Goal: Task Accomplishment & Management: Manage account settings

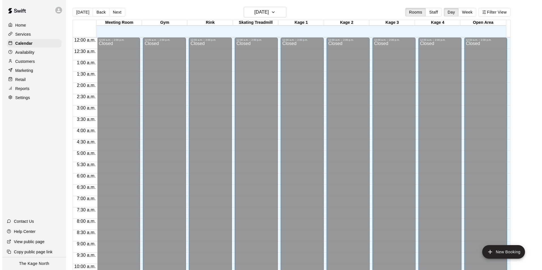
scroll to position [306, 0]
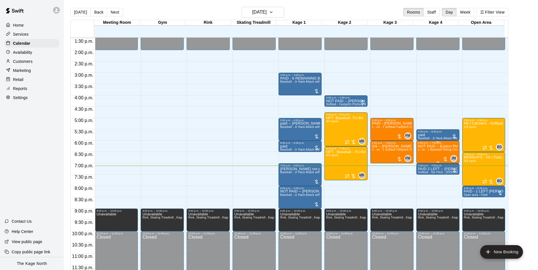
click at [433, 150] on span "1- on - 1 Baseball Hitting Clinic" at bounding box center [439, 149] width 42 height 3
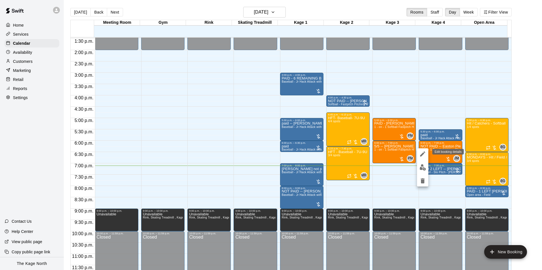
click at [427, 150] on button "edit" at bounding box center [422, 154] width 11 height 11
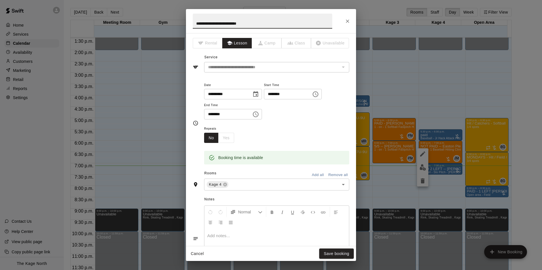
drag, startPoint x: 204, startPoint y: 25, endPoint x: 201, endPoint y: 24, distance: 3.3
click at [201, 24] on input "**********" at bounding box center [262, 21] width 139 height 15
type input "**********"
click at [332, 255] on button "Save booking" at bounding box center [336, 254] width 35 height 10
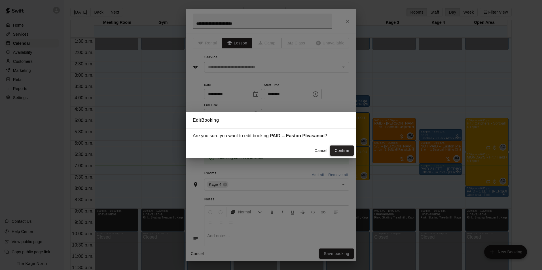
click at [333, 154] on button "Confirm" at bounding box center [342, 151] width 24 height 10
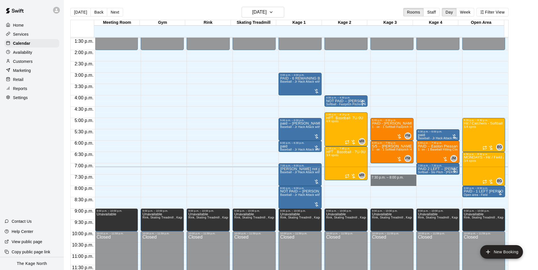
drag, startPoint x: 371, startPoint y: 175, endPoint x: 372, endPoint y: 183, distance: 8.2
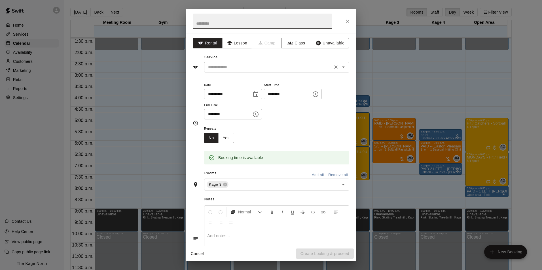
click at [229, 66] on input "text" at bounding box center [268, 67] width 125 height 7
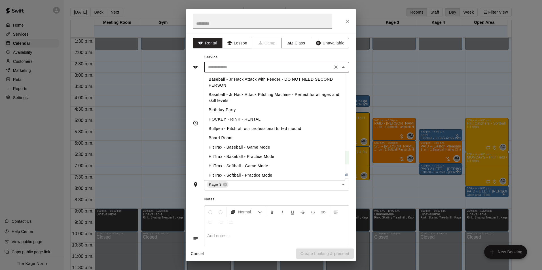
click at [303, 97] on li "Baseball - Jr Hack Attack Pitching Machine - Perfect for all ages and skill lev…" at bounding box center [274, 97] width 141 height 15
type input "**********"
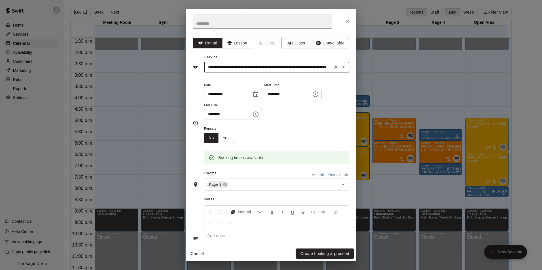
click at [313, 253] on button "Create booking & proceed" at bounding box center [325, 254] width 58 height 10
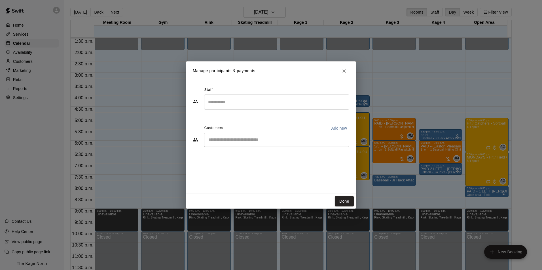
click at [236, 137] on input "Start typing to search customers..." at bounding box center [277, 140] width 140 height 6
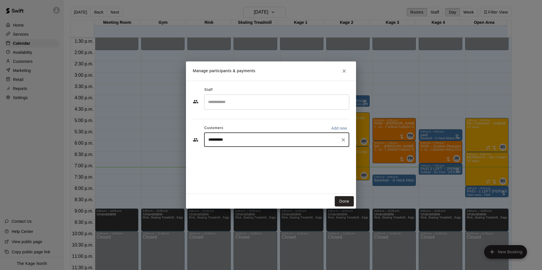
drag, startPoint x: 216, startPoint y: 140, endPoint x: 194, endPoint y: 140, distance: 21.5
click at [192, 141] on div "**********" at bounding box center [271, 137] width 170 height 113
click at [225, 140] on input "*****" at bounding box center [273, 140] width 132 height 6
type input "*"
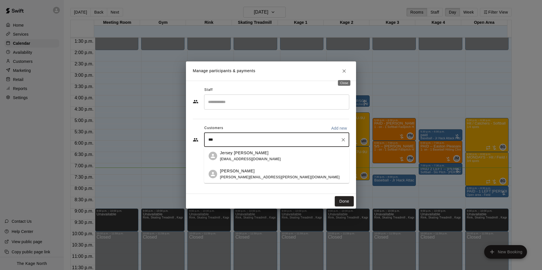
type input "***"
click at [345, 68] on button "Close" at bounding box center [344, 71] width 10 height 10
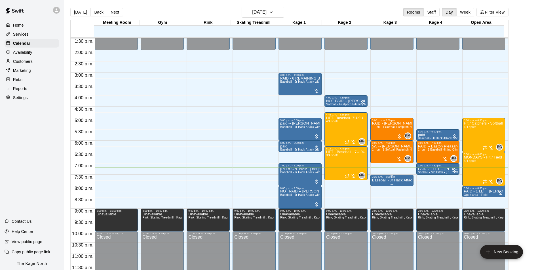
click at [398, 181] on p "Baseball - Jr Hack Attack Pitching Machine - Perfect for all ages and skill lev…" at bounding box center [392, 181] width 40 height 0
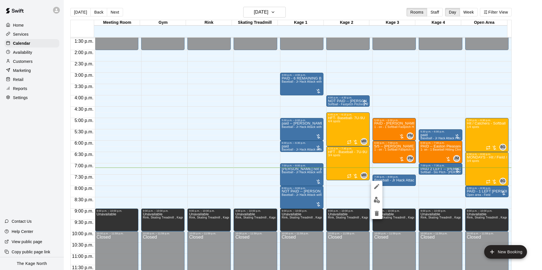
click at [378, 202] on img "edit" at bounding box center [377, 200] width 7 height 7
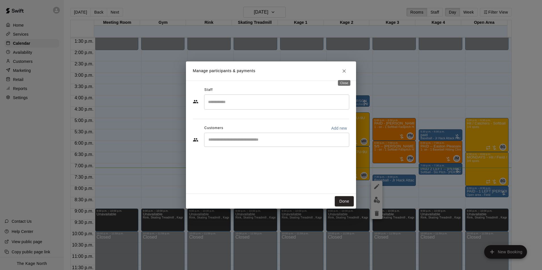
click at [346, 69] on icon "Close" at bounding box center [344, 71] width 6 height 6
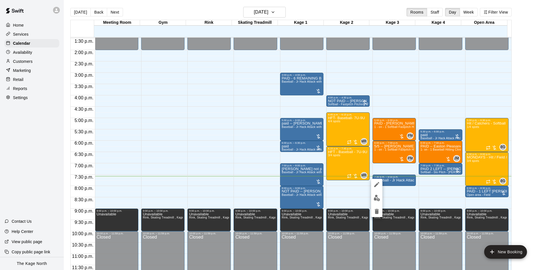
click at [378, 192] on div at bounding box center [376, 198] width 11 height 38
click at [378, 198] on img "edit" at bounding box center [377, 198] width 7 height 7
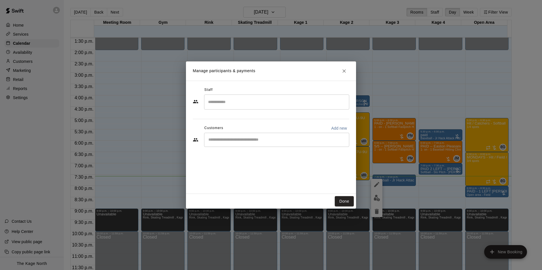
click at [276, 143] on div "​" at bounding box center [276, 140] width 145 height 14
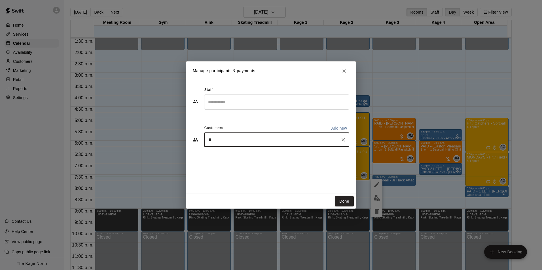
type input "*"
type input "****"
click at [244, 157] on span "[PERSON_NAME][EMAIL_ADDRESS][PERSON_NAME][DOMAIN_NAME]" at bounding box center [280, 159] width 120 height 4
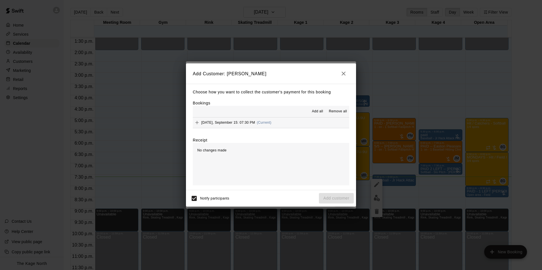
click at [317, 108] on button "Add all" at bounding box center [317, 111] width 18 height 9
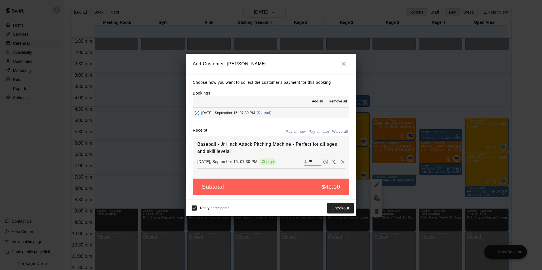
click at [318, 130] on button "Pay all later" at bounding box center [319, 132] width 24 height 9
click at [342, 204] on button "Add customer" at bounding box center [336, 208] width 35 height 10
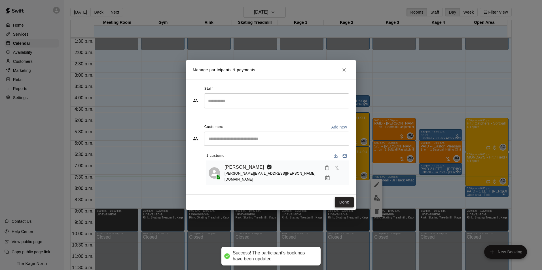
click at [340, 201] on button "Done" at bounding box center [344, 202] width 19 height 10
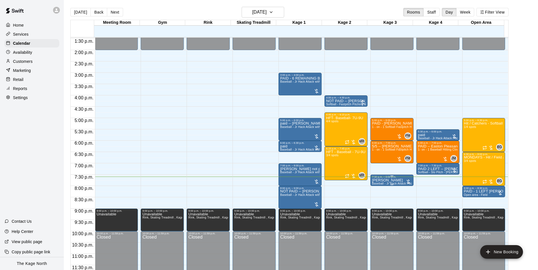
click at [396, 178] on div "7:30 p.m. – 8:00 p.m." at bounding box center [392, 177] width 40 height 3
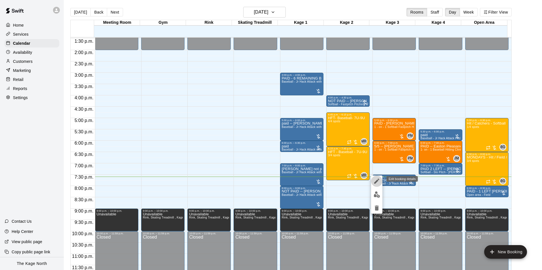
click at [375, 183] on icon "edit" at bounding box center [376, 181] width 5 height 5
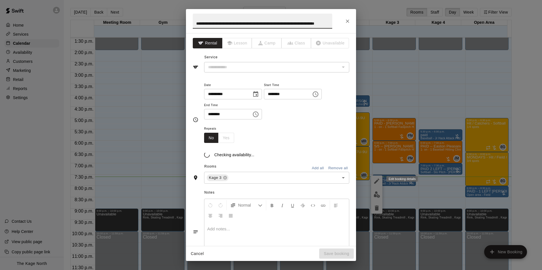
type input "**********"
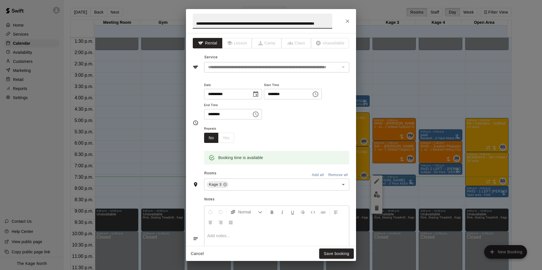
click at [318, 23] on input "**********" at bounding box center [262, 21] width 139 height 15
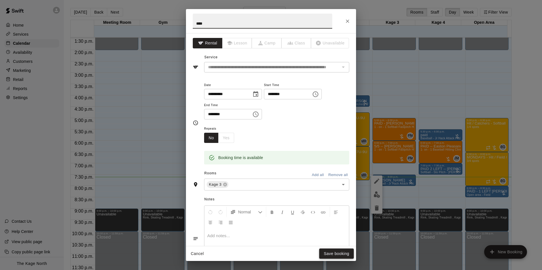
type input "****"
click at [335, 253] on button "Save booking" at bounding box center [336, 254] width 35 height 10
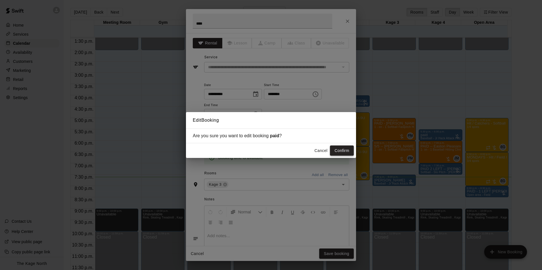
click at [345, 151] on button "Confirm" at bounding box center [342, 151] width 24 height 10
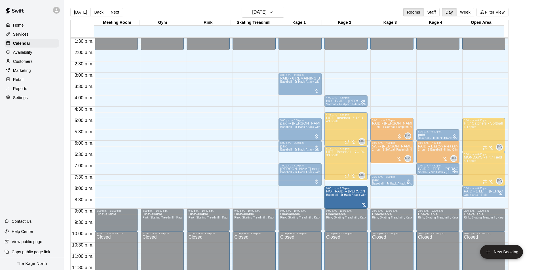
drag, startPoint x: 299, startPoint y: 195, endPoint x: 337, endPoint y: 196, distance: 38.3
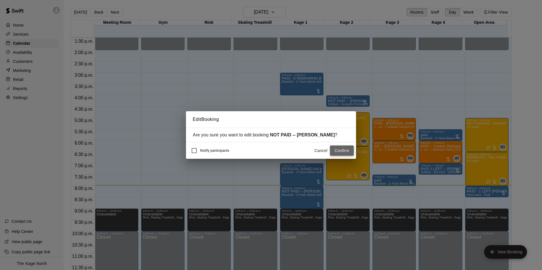
click at [343, 150] on button "Confirm" at bounding box center [342, 151] width 24 height 10
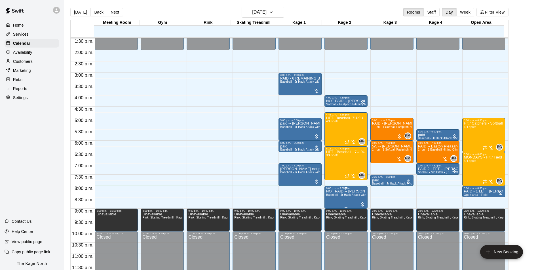
click at [336, 192] on p "NOT PAID -- [PERSON_NAME]" at bounding box center [346, 192] width 40 height 0
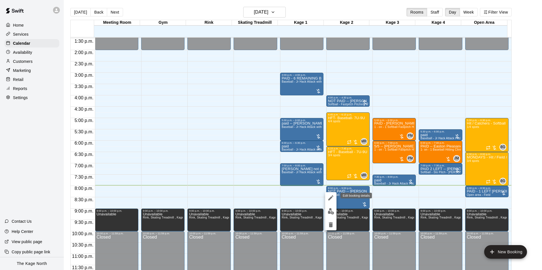
click at [330, 197] on icon "edit" at bounding box center [330, 198] width 7 height 7
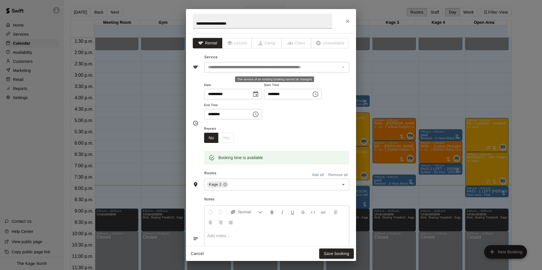
click at [339, 67] on div "The service of an existing booking cannot be changed" at bounding box center [342, 67] width 7 height 8
click at [348, 20] on icon "Close" at bounding box center [348, 21] width 6 height 6
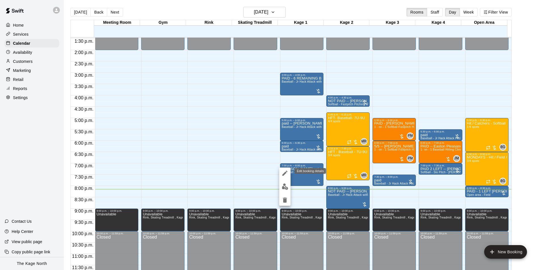
click at [287, 172] on icon "edit" at bounding box center [284, 173] width 5 height 5
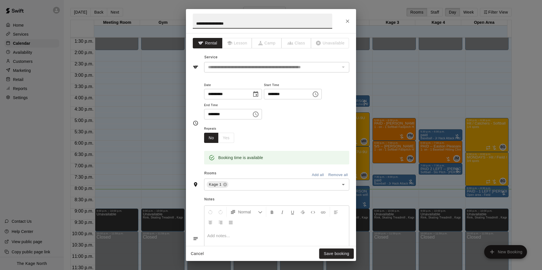
drag, startPoint x: 236, startPoint y: 24, endPoint x: 166, endPoint y: 23, distance: 69.5
click at [166, 23] on div "**********" at bounding box center [271, 135] width 542 height 270
type input "****"
click at [334, 255] on button "Save booking" at bounding box center [336, 254] width 35 height 10
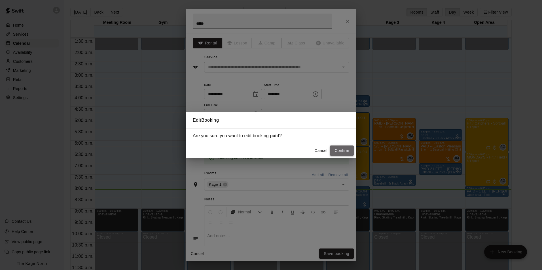
click at [342, 153] on button "Confirm" at bounding box center [342, 151] width 24 height 10
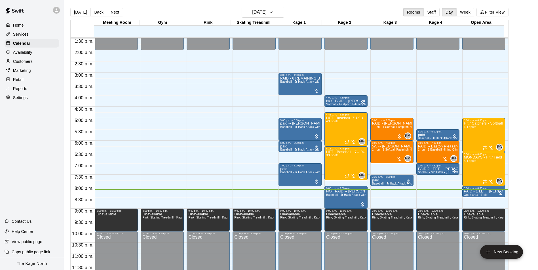
click at [115, 10] on button "Next" at bounding box center [115, 12] width 16 height 9
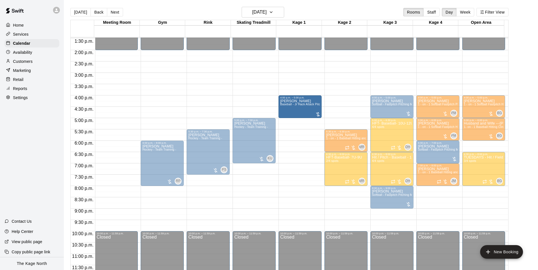
drag, startPoint x: 347, startPoint y: 109, endPoint x: 321, endPoint y: 110, distance: 26.1
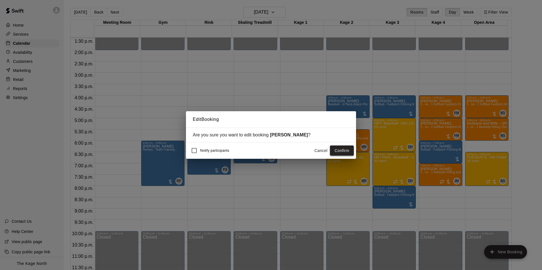
click at [343, 153] on button "Confirm" at bounding box center [342, 151] width 24 height 10
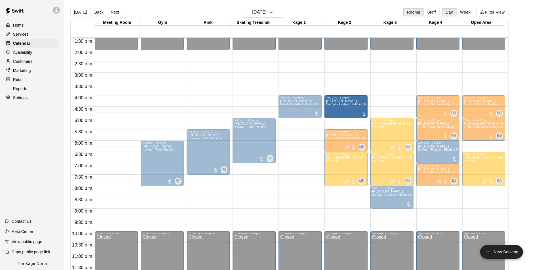
drag, startPoint x: 388, startPoint y: 111, endPoint x: 349, endPoint y: 117, distance: 39.5
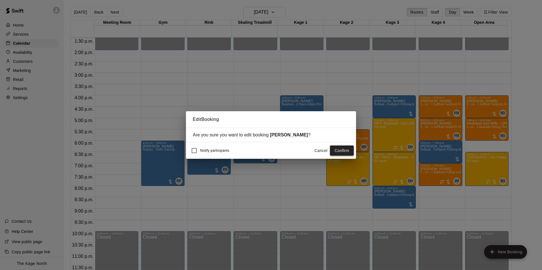
click at [344, 148] on button "Confirm" at bounding box center [342, 151] width 24 height 10
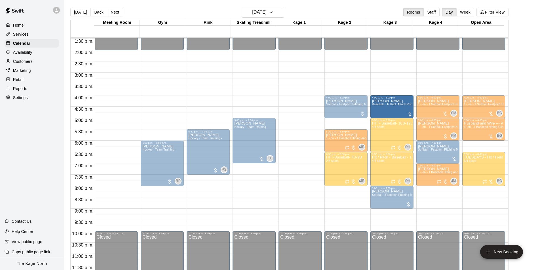
drag, startPoint x: 296, startPoint y: 111, endPoint x: 392, endPoint y: 112, distance: 96.7
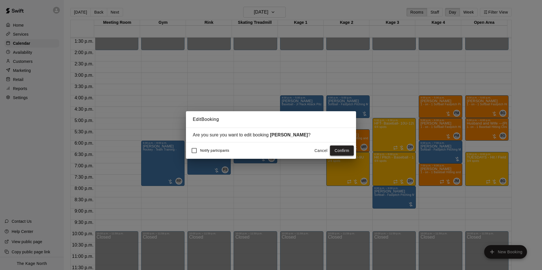
click at [344, 149] on button "Confirm" at bounding box center [342, 151] width 24 height 10
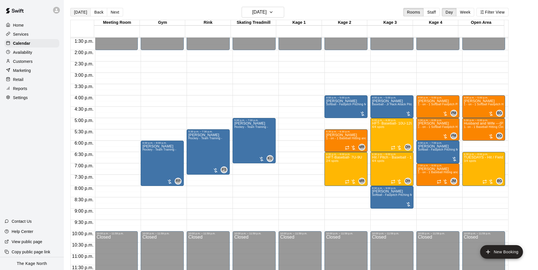
click at [81, 13] on button "[DATE]" at bounding box center [80, 12] width 20 height 9
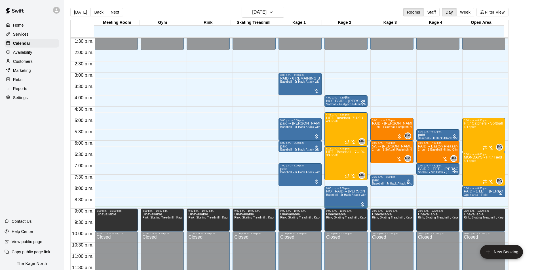
click at [341, 101] on p "NOT PAID -- [PERSON_NAME]" at bounding box center [346, 101] width 40 height 0
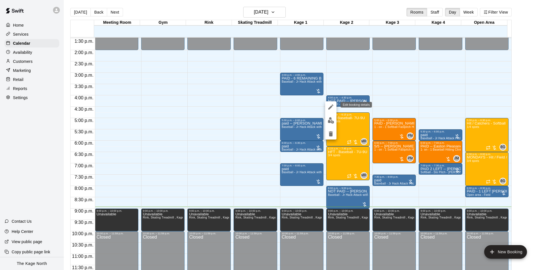
click at [331, 108] on icon "edit" at bounding box center [330, 107] width 5 height 5
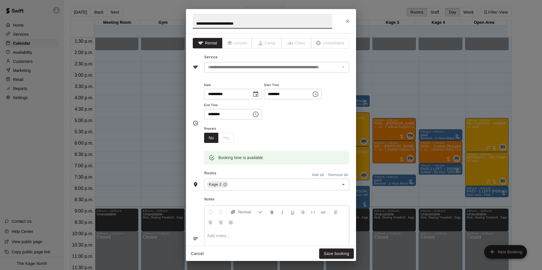
drag, startPoint x: 205, startPoint y: 23, endPoint x: 155, endPoint y: 23, distance: 49.6
click at [155, 23] on div "**********" at bounding box center [271, 135] width 542 height 270
type input "**********"
click at [338, 253] on button "Save booking" at bounding box center [336, 254] width 35 height 10
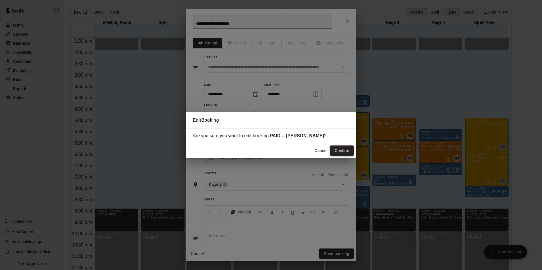
click at [342, 151] on button "Confirm" at bounding box center [342, 151] width 24 height 10
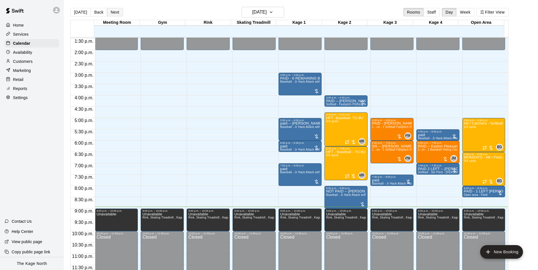
click at [114, 13] on button "Next" at bounding box center [115, 12] width 16 height 9
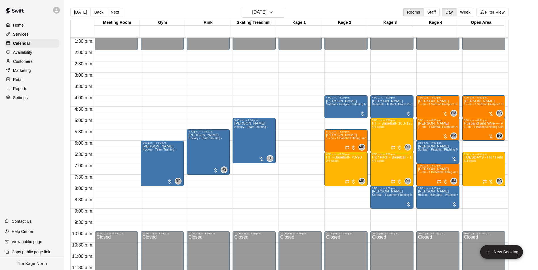
drag, startPoint x: 82, startPoint y: 14, endPoint x: 379, endPoint y: 103, distance: 309.8
click at [82, 14] on button "[DATE]" at bounding box center [80, 12] width 20 height 9
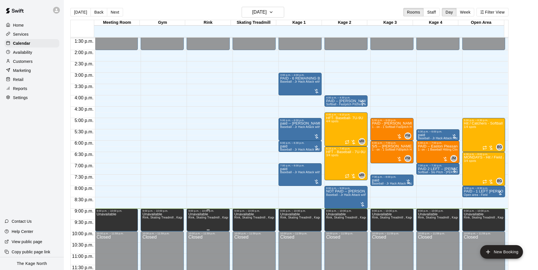
click at [218, 213] on div "9:00 p.m. – 10:00 p.m." at bounding box center [208, 211] width 40 height 3
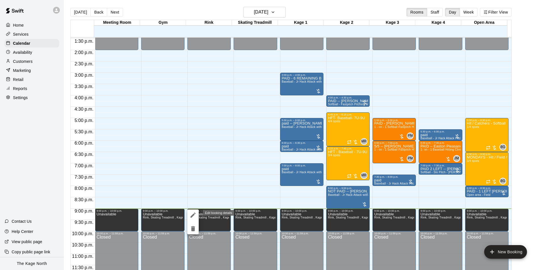
click at [194, 214] on icon "edit" at bounding box center [193, 215] width 7 height 7
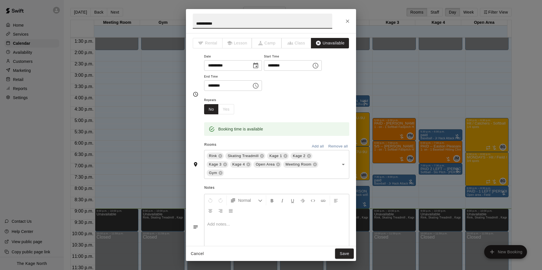
click at [319, 67] on icon "Choose time, selected time is 9:00 PM" at bounding box center [315, 65] width 7 height 7
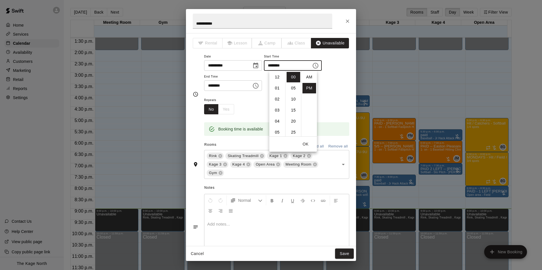
scroll to position [10, 0]
click at [294, 88] on li "30" at bounding box center [294, 87] width 14 height 10
type input "********"
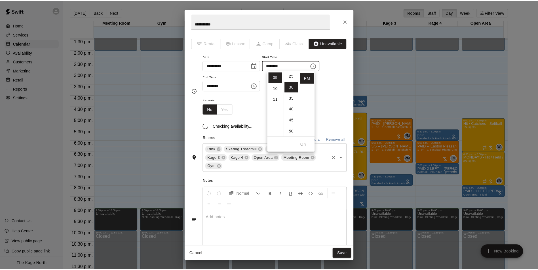
scroll to position [66, 0]
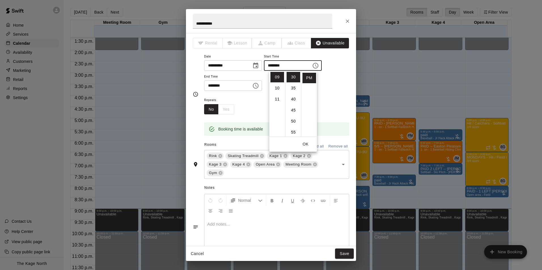
click at [306, 141] on button "OK" at bounding box center [306, 144] width 18 height 10
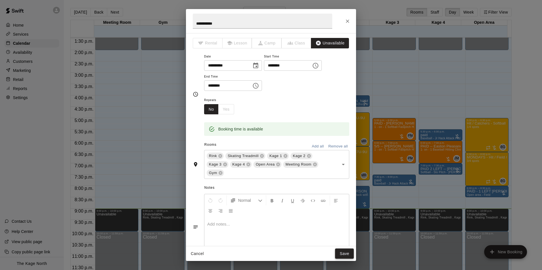
click at [342, 255] on button "Save" at bounding box center [344, 254] width 19 height 10
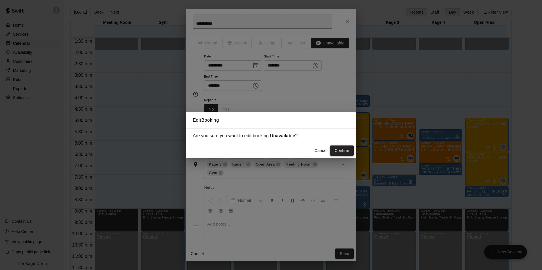
click at [343, 154] on button "Confirm" at bounding box center [342, 151] width 24 height 10
